Goal: Task Accomplishment & Management: Manage account settings

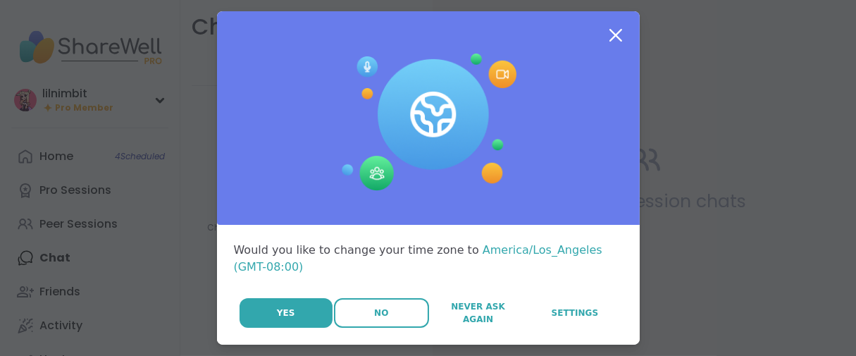
click at [336, 328] on button "No" at bounding box center [381, 313] width 95 height 30
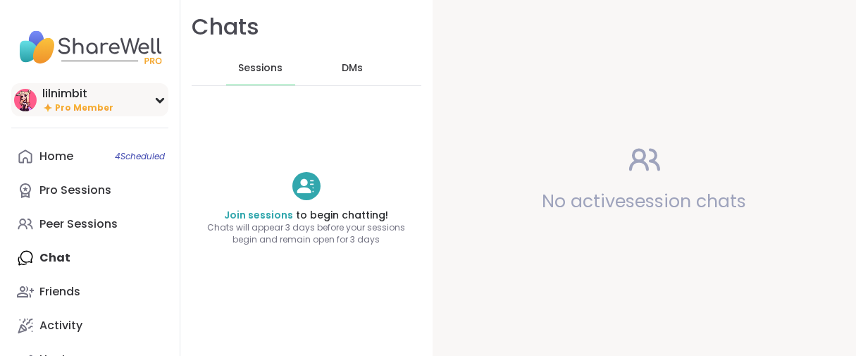
click at [111, 113] on span "Pro Member" at bounding box center [84, 108] width 58 height 12
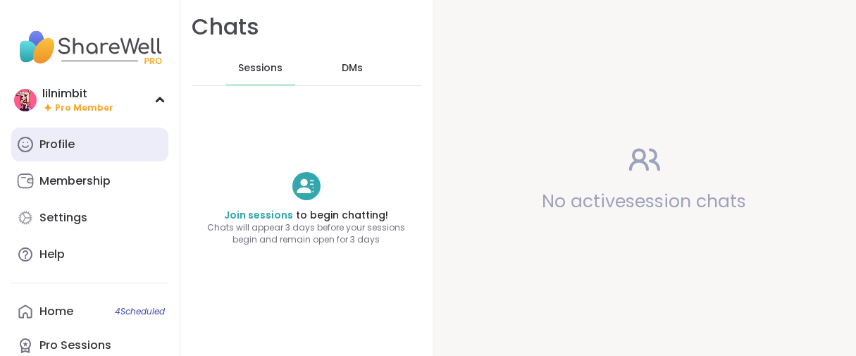
click at [75, 152] on div "Profile" at bounding box center [56, 144] width 35 height 15
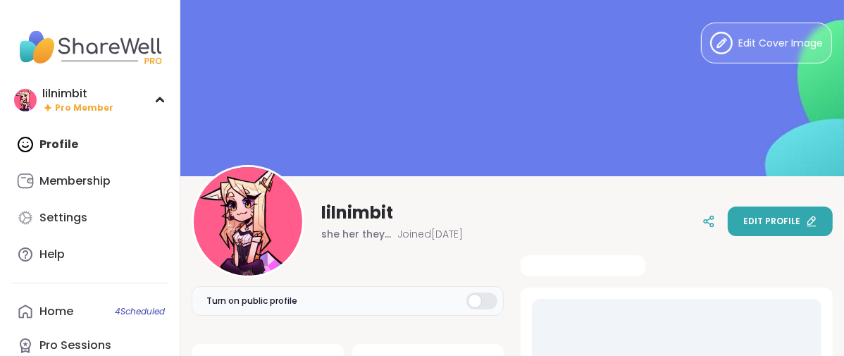
click at [772, 209] on button "Edit profile" at bounding box center [780, 221] width 105 height 30
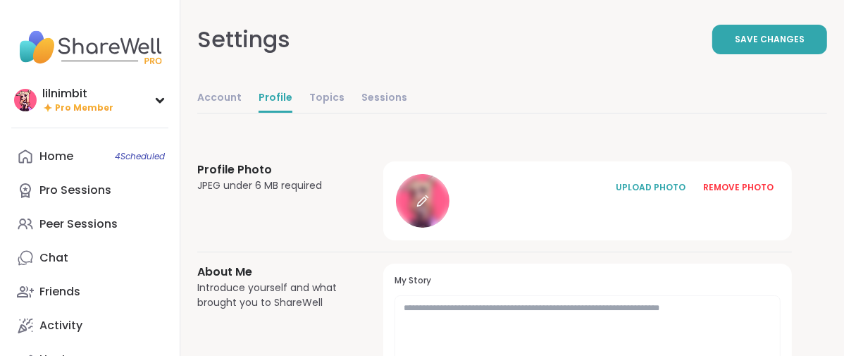
click at [429, 207] on icon at bounding box center [422, 200] width 13 height 13
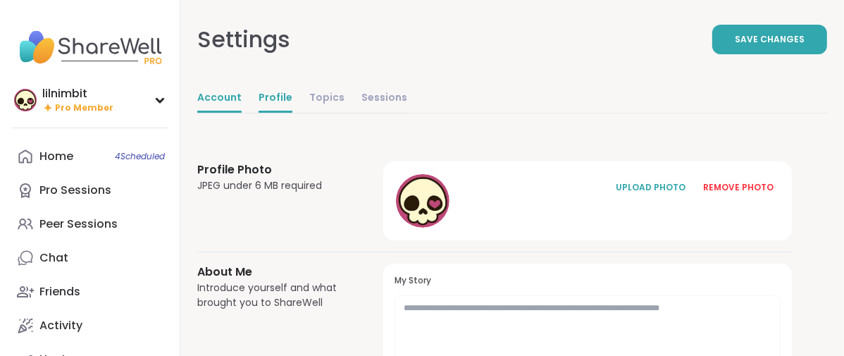
click at [242, 113] on link "Account" at bounding box center [219, 99] width 44 height 28
select select "**"
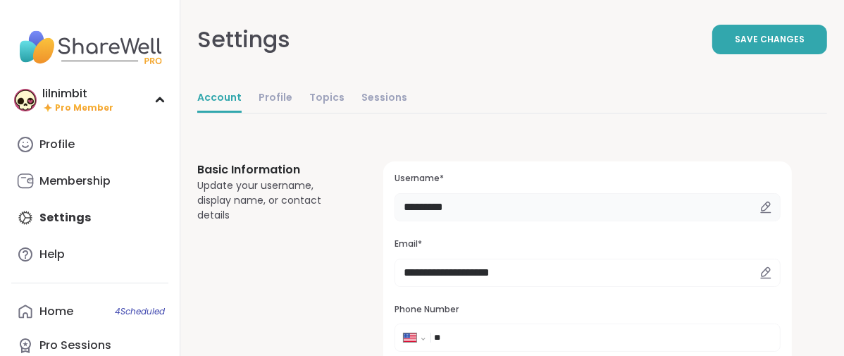
click at [540, 221] on input "*********" at bounding box center [587, 207] width 386 height 28
type input "*"
type input "*******"
drag, startPoint x: 742, startPoint y: 51, endPoint x: 735, endPoint y: 54, distance: 7.6
click at [741, 46] on span "Save Changes" at bounding box center [770, 39] width 70 height 13
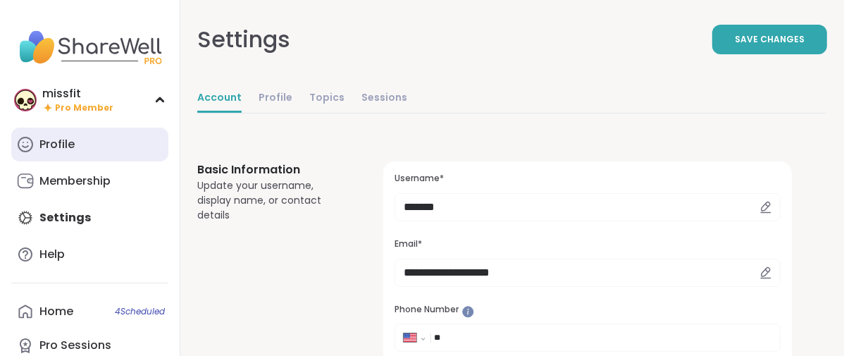
click at [75, 152] on div "Profile" at bounding box center [56, 144] width 35 height 15
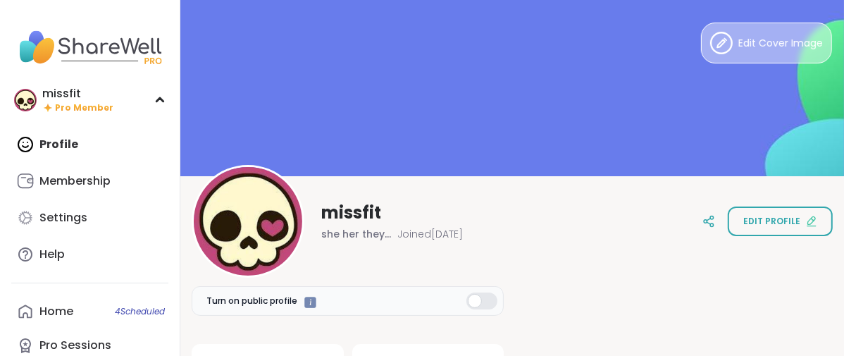
click at [711, 61] on button "Edit Cover Image" at bounding box center [766, 43] width 131 height 41
click at [709, 54] on button "Edit Cover Image" at bounding box center [766, 43] width 131 height 41
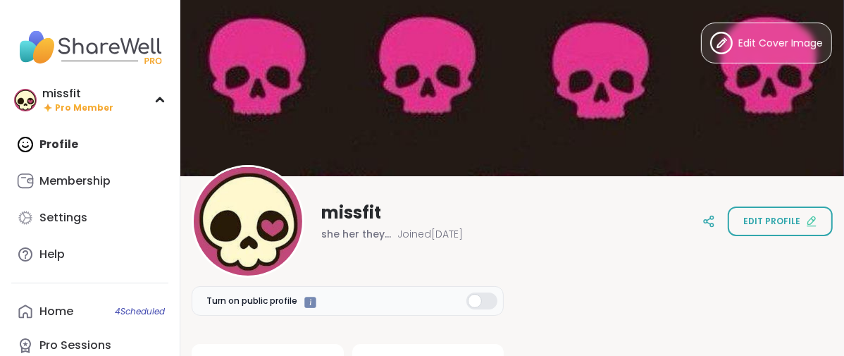
click at [80, 168] on div "Profile Membership Settings Help" at bounding box center [89, 200] width 157 height 144
click at [60, 114] on span "Pro Member" at bounding box center [84, 108] width 58 height 12
